Goal: Answer question/provide support

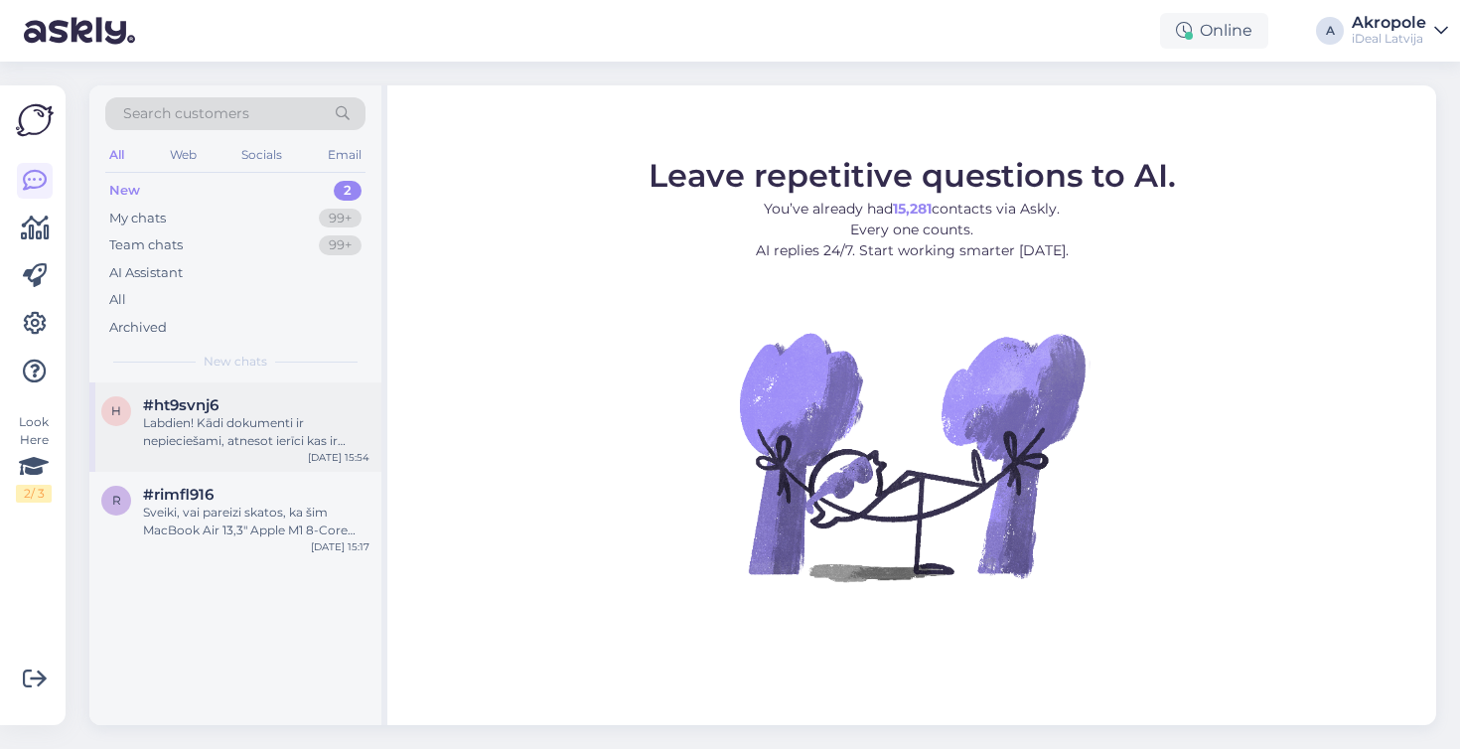
click at [285, 430] on div "Labdien! Kādi dokumenti ir nepieciešami, atnesot ierīci kas ir noformēta uz uzņ…" at bounding box center [256, 432] width 226 height 36
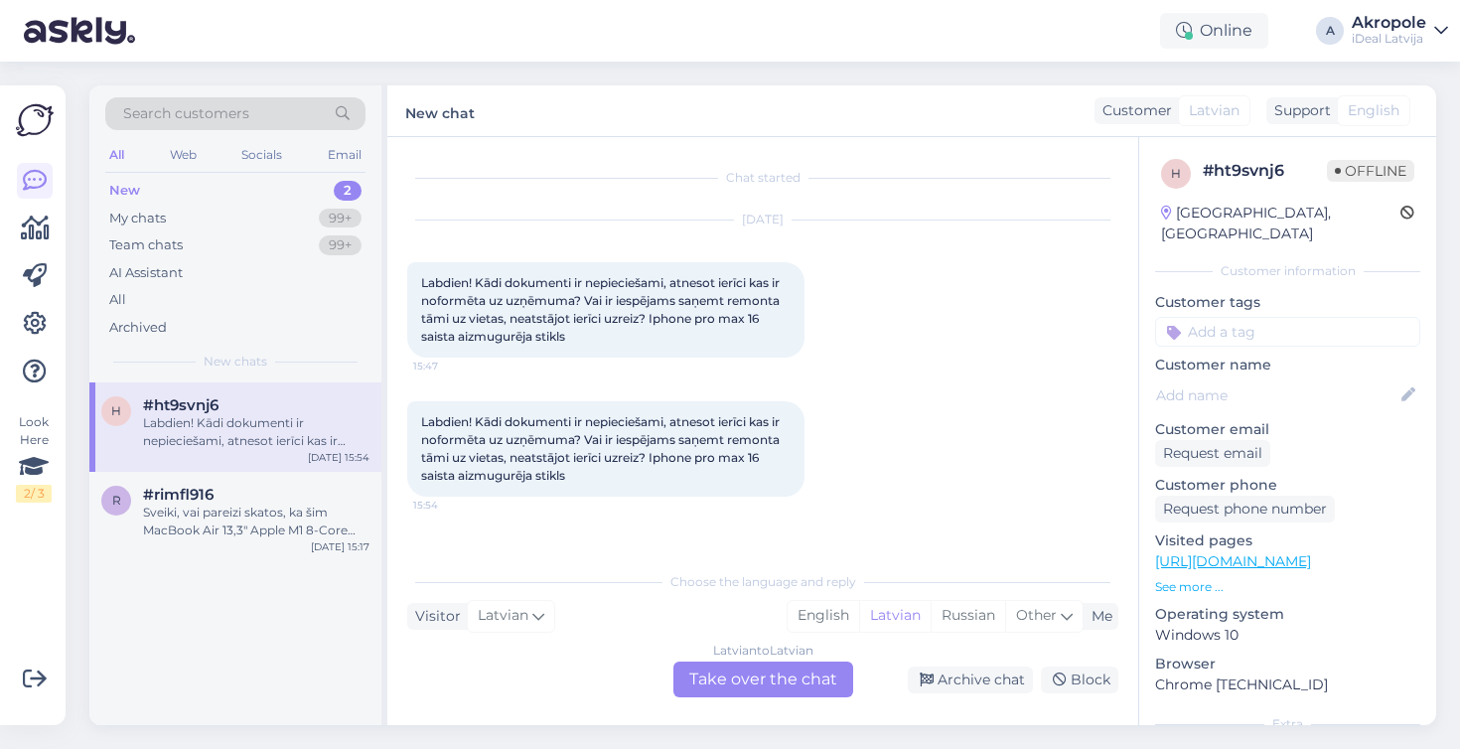
click at [742, 674] on div "Latvian to Latvian Take over the chat" at bounding box center [763, 679] width 180 height 36
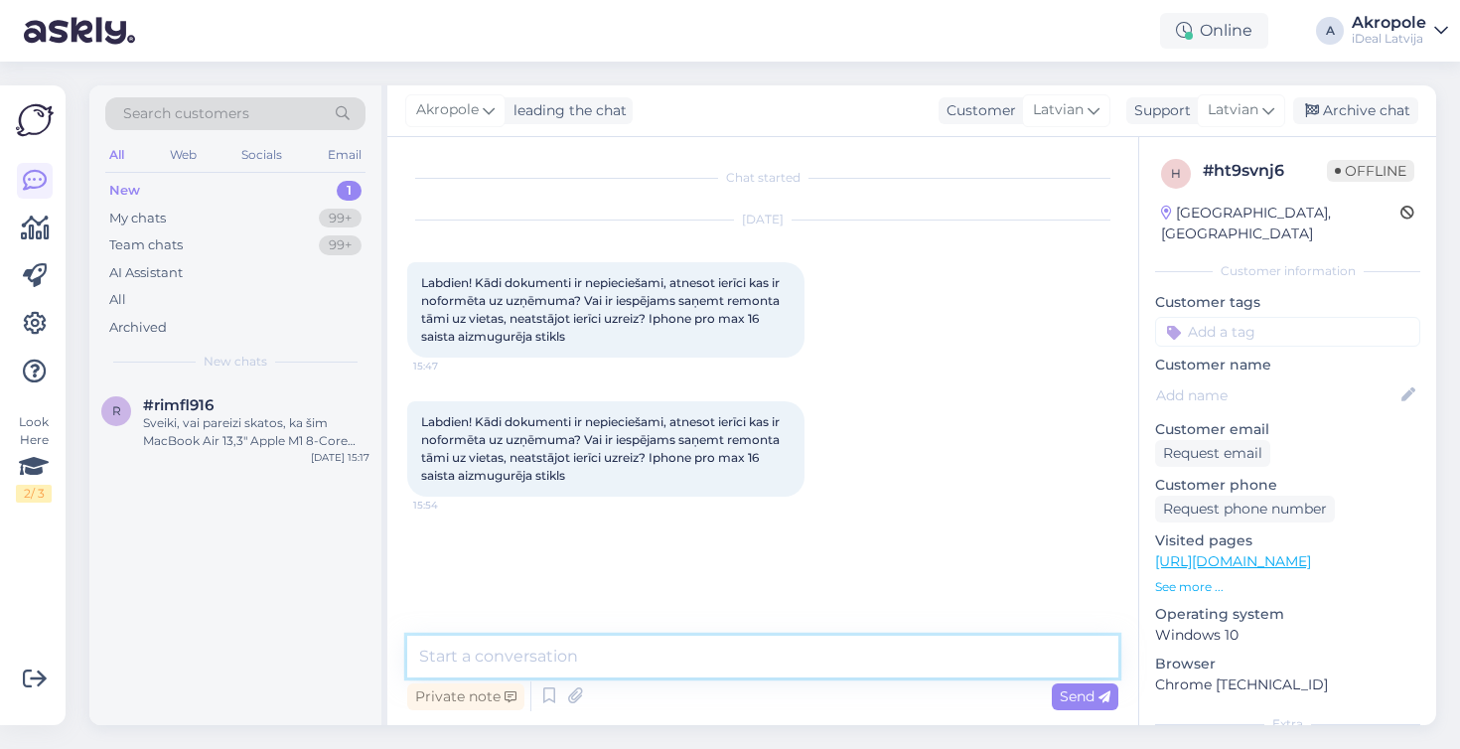
click at [630, 650] on textarea at bounding box center [762, 657] width 711 height 42
type textarea "Labdien!"
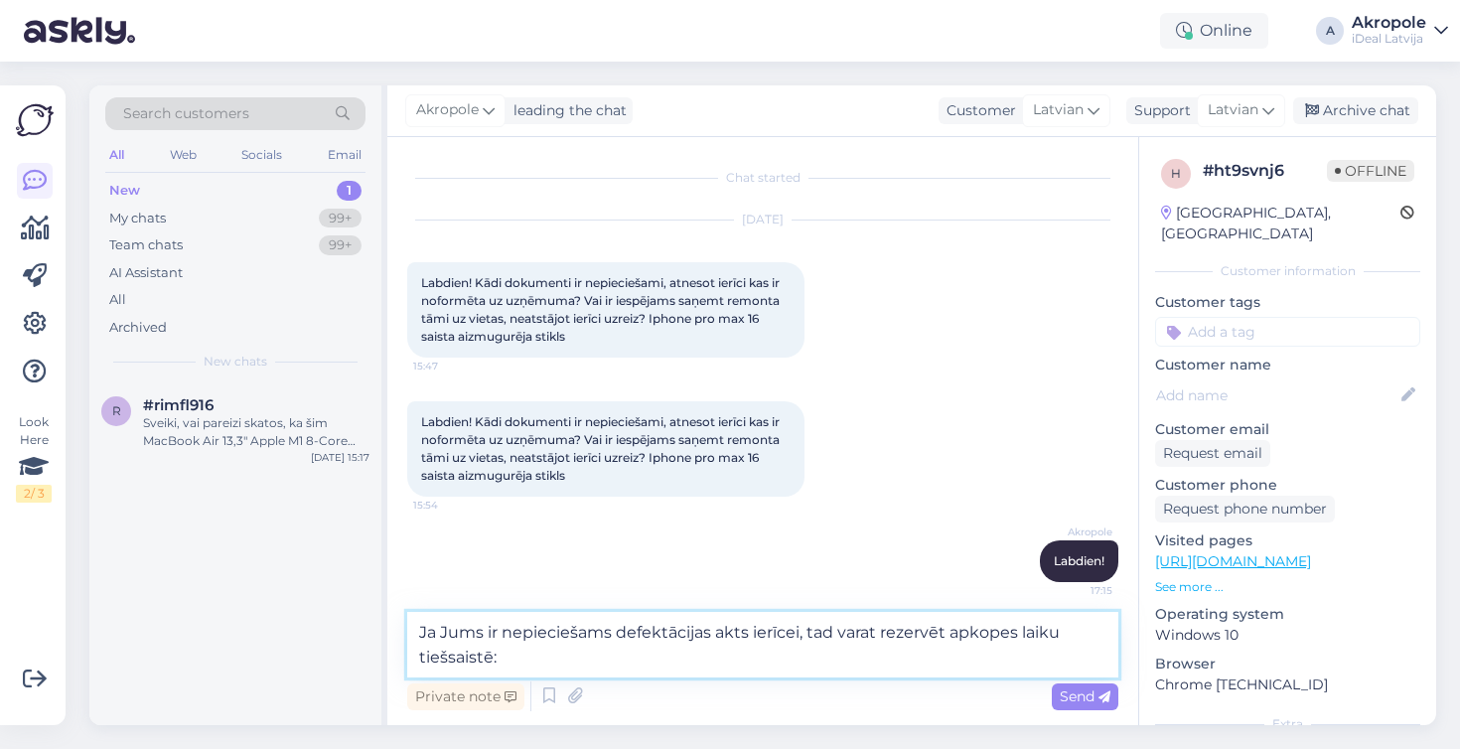
paste textarea "[URL][DOMAIN_NAME]"
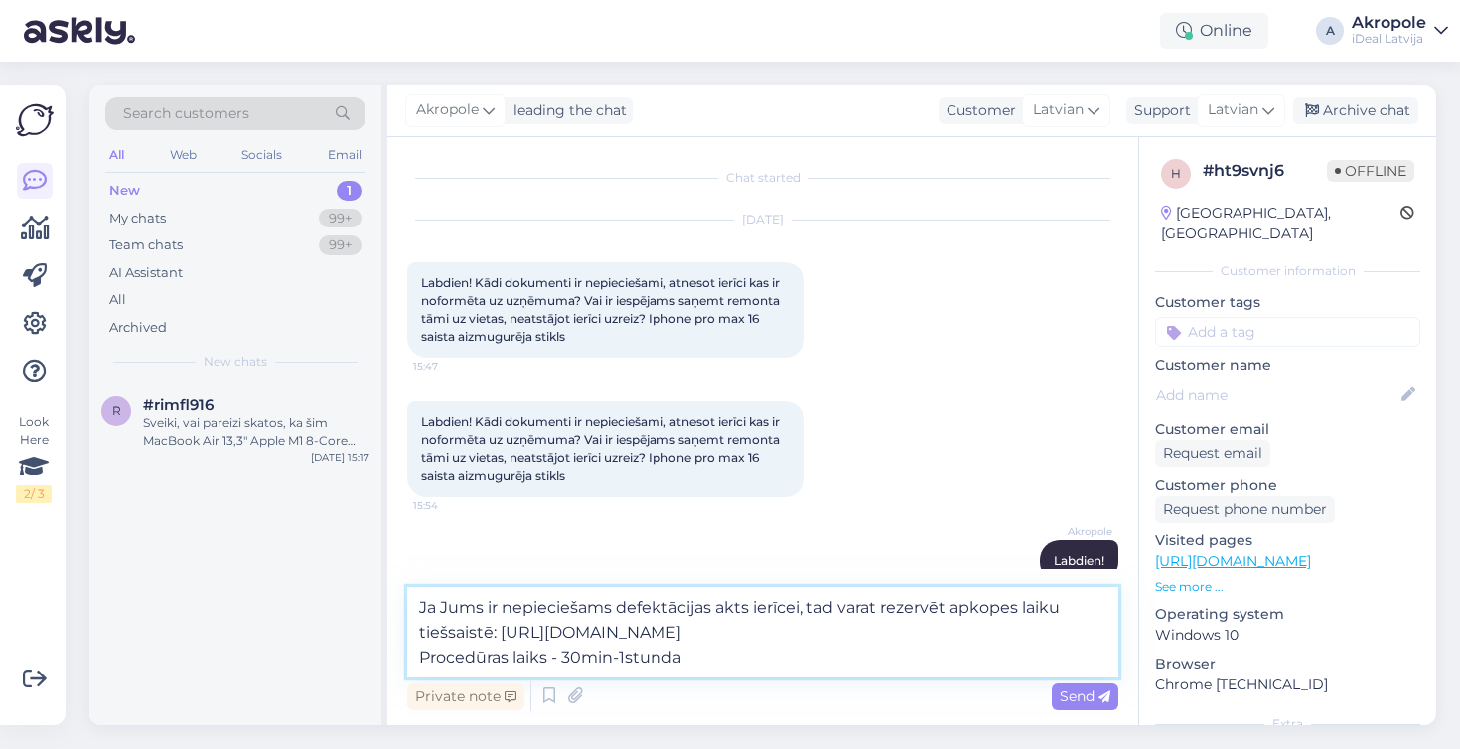
click at [618, 661] on textarea "Ja Jums ir nepieciešams defektācijas akts ierīcei, tad varat rezervēt apkopes l…" at bounding box center [762, 632] width 711 height 90
click at [559, 659] on textarea "Ja Jums ir nepieciešams defektācijas akts ierīcei, tad varat rezervēt apkopes l…" at bounding box center [762, 632] width 711 height 90
type textarea "Ja Jums ir nepieciešams defektācijas akts ierīcei, tad varat rezervēt apkopes l…"
click at [717, 669] on textarea "Ja Jums ir nepieciešams defektācijas akts ierīcei, tad varat rezervēt apkopes l…" at bounding box center [762, 632] width 711 height 90
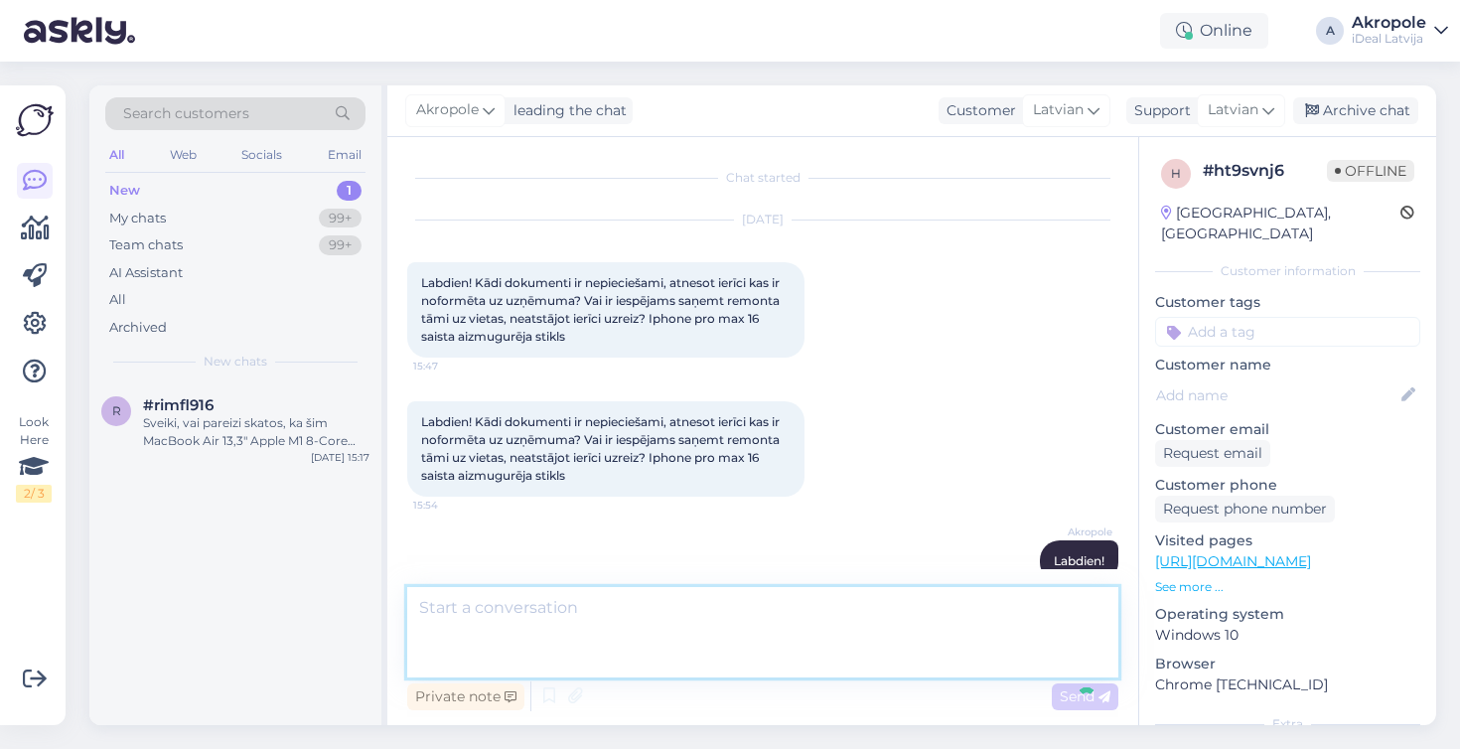
scroll to position [125, 0]
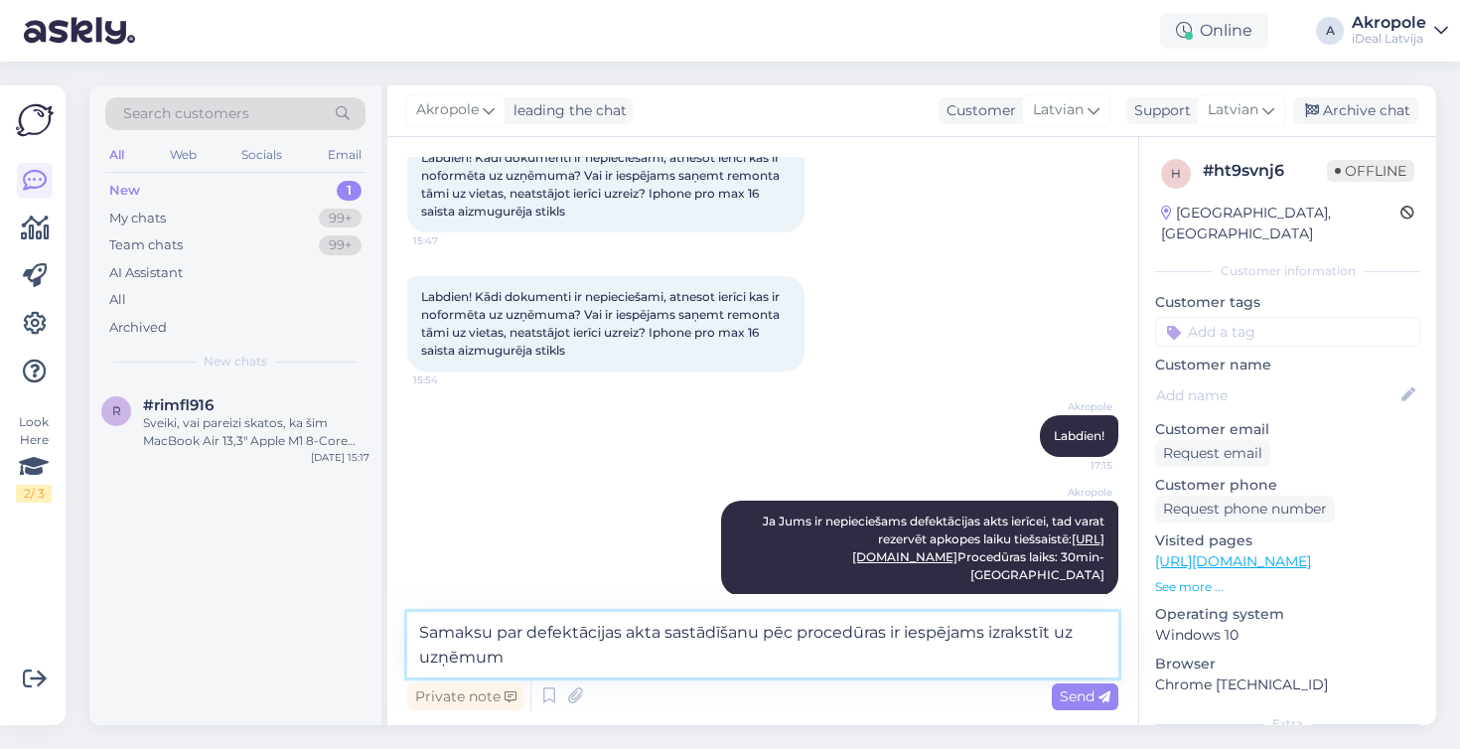
type textarea "Samaksu par defektācijas akta sastādīšanu pēc procedūras ir iespējams izrakstīt…"
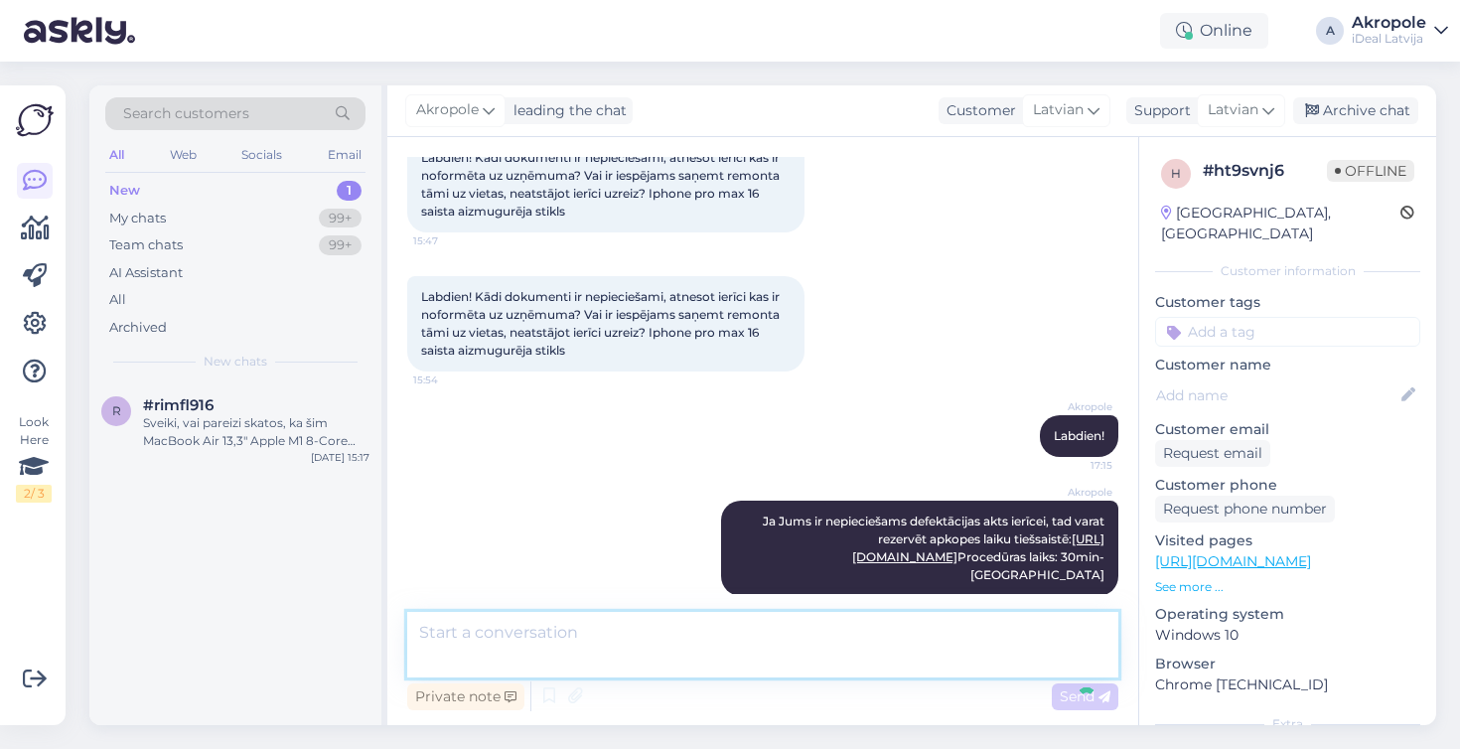
scroll to position [228, 0]
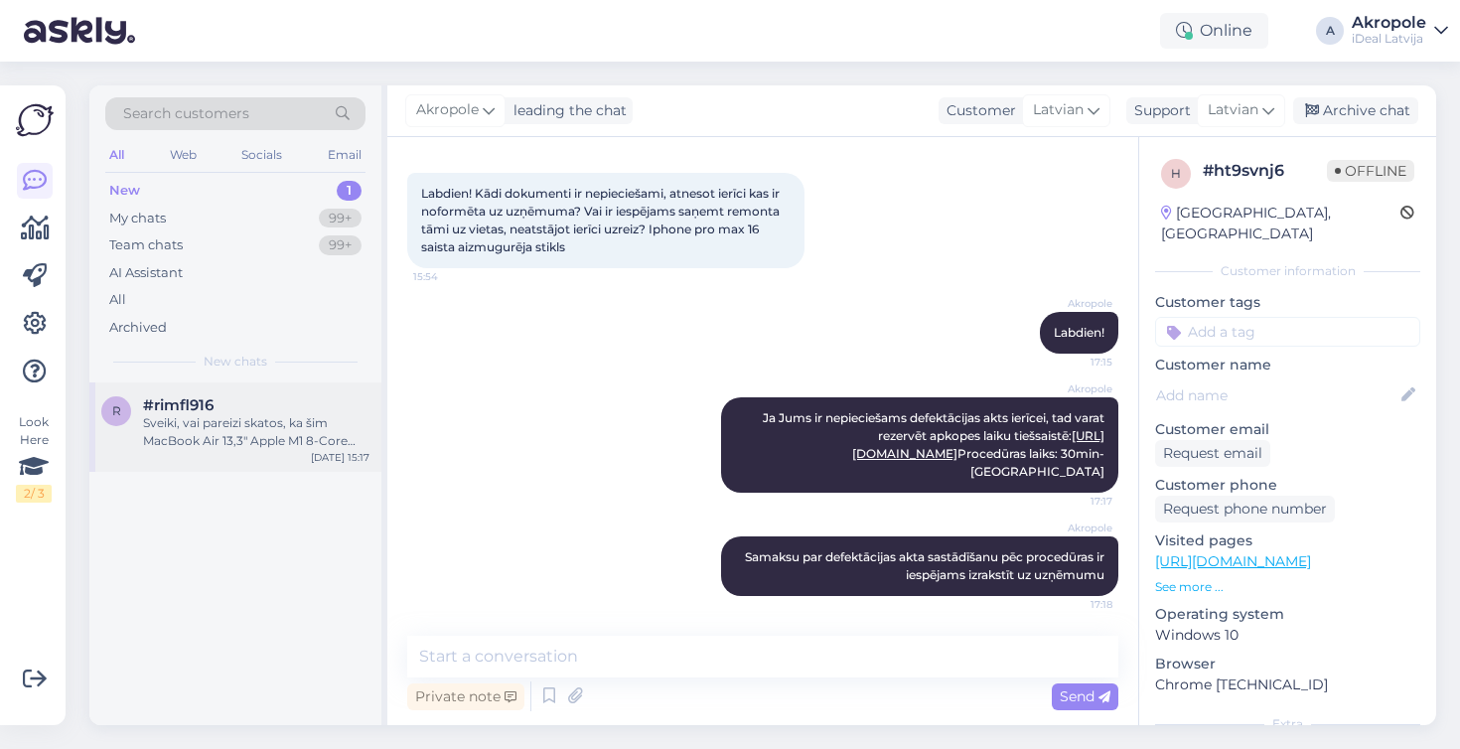
click at [358, 465] on div "r #rimfl916 Sveiki, vai pareizi skatos, ka šim MacBook Air 13,3" Apple M1 8-Cor…" at bounding box center [235, 426] width 292 height 89
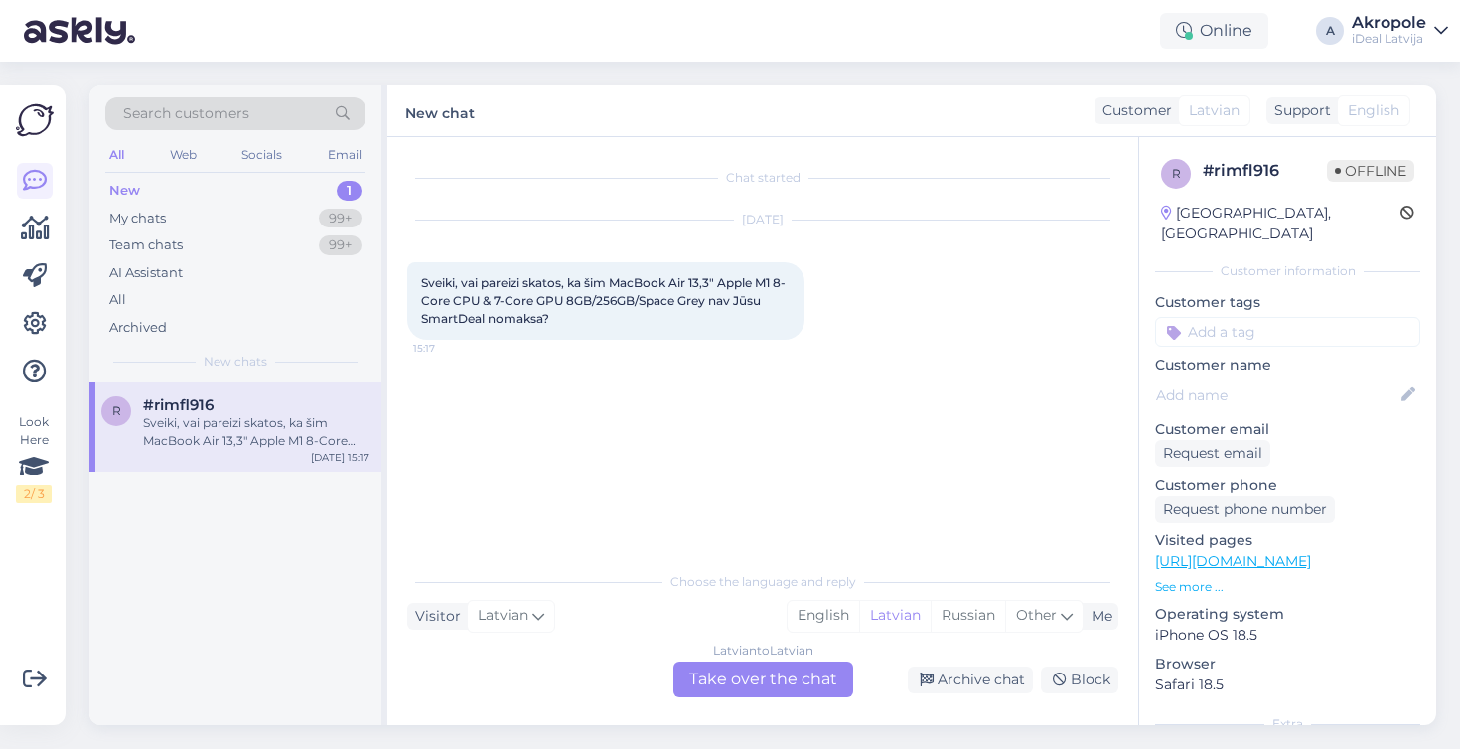
click at [770, 678] on div "Latvian to Latvian Take over the chat" at bounding box center [763, 679] width 180 height 36
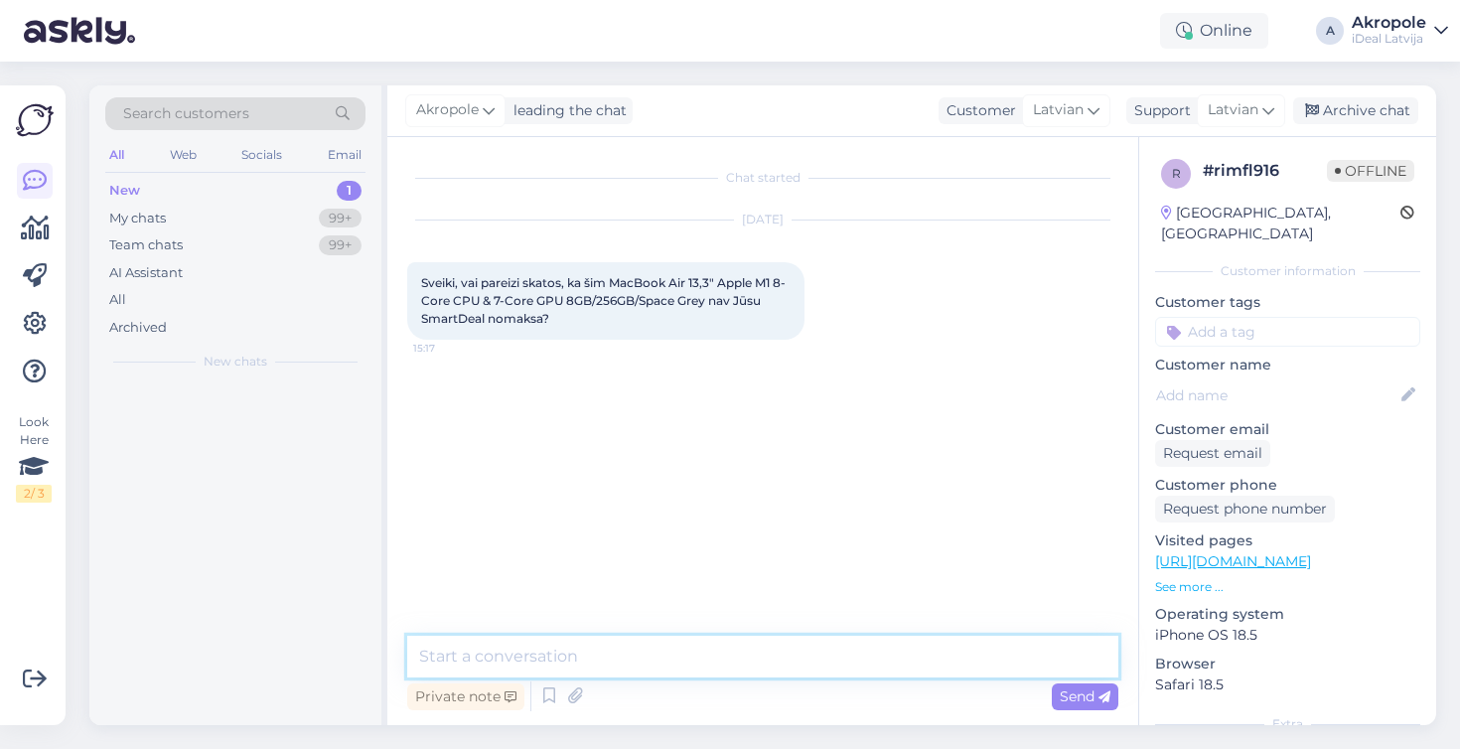
click at [744, 643] on textarea at bounding box center [762, 657] width 711 height 42
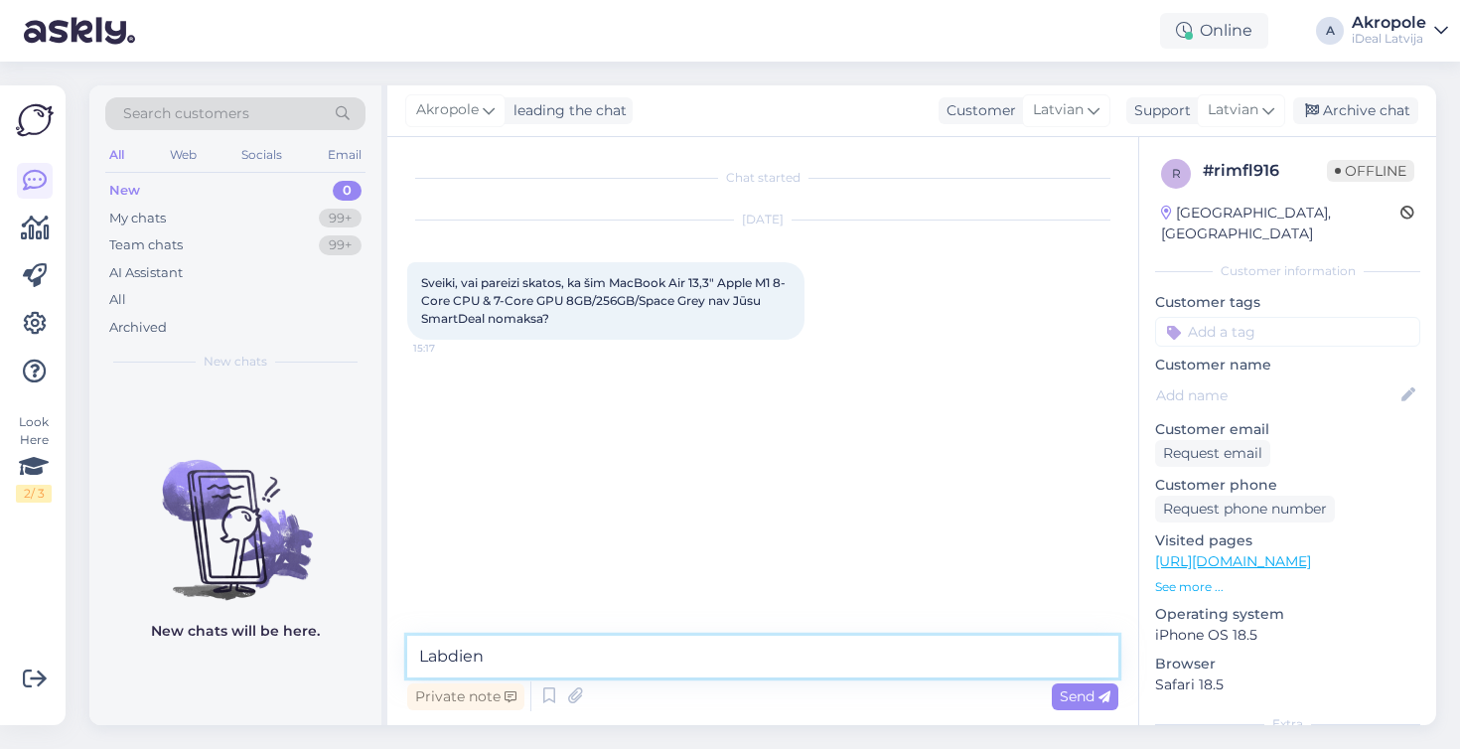
type textarea "Labdien!"
type textarea "Šī ierīce vairs nav pārdošanā"
